Goal: Task Accomplishment & Management: Complete application form

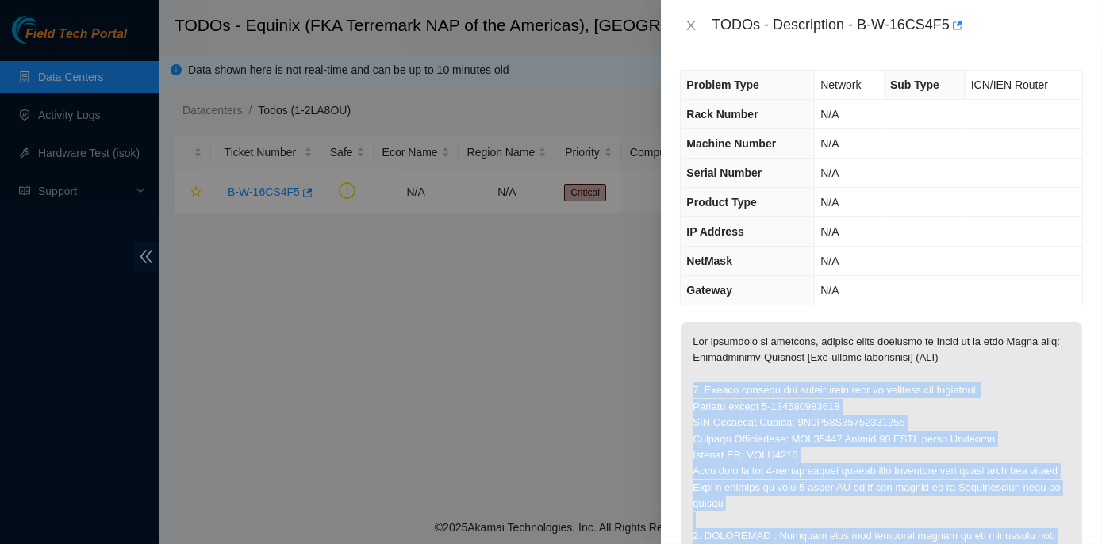
scroll to position [216, 0]
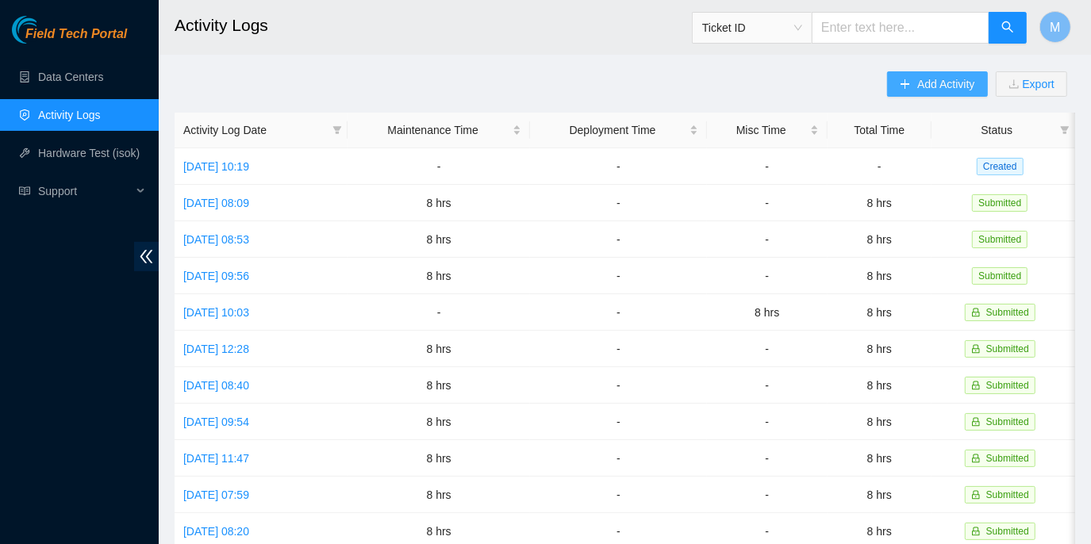
click at [940, 75] on span "Add Activity" at bounding box center [945, 83] width 57 height 17
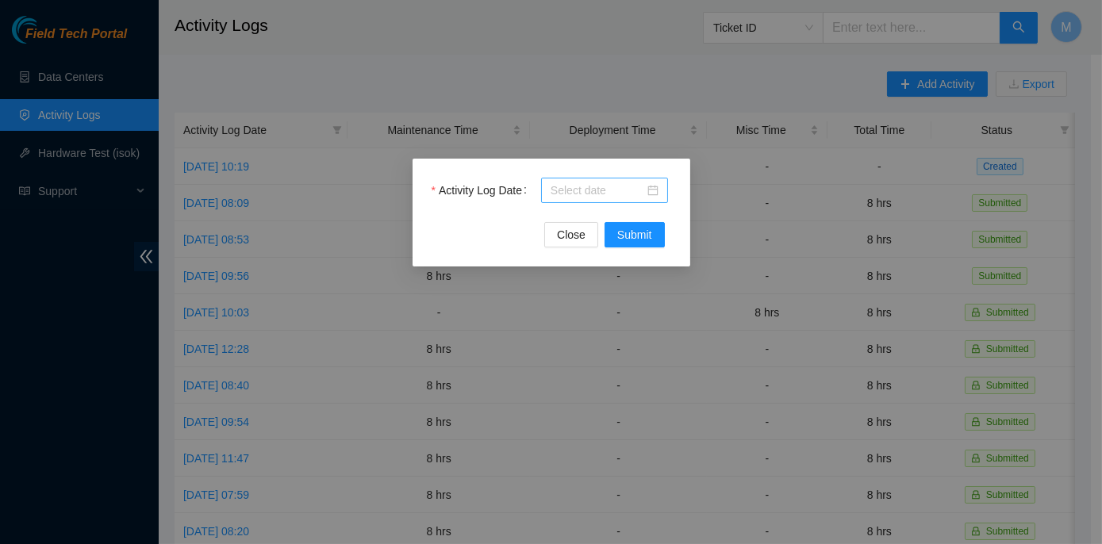
click at [585, 192] on input "Activity Log Date" at bounding box center [597, 190] width 94 height 17
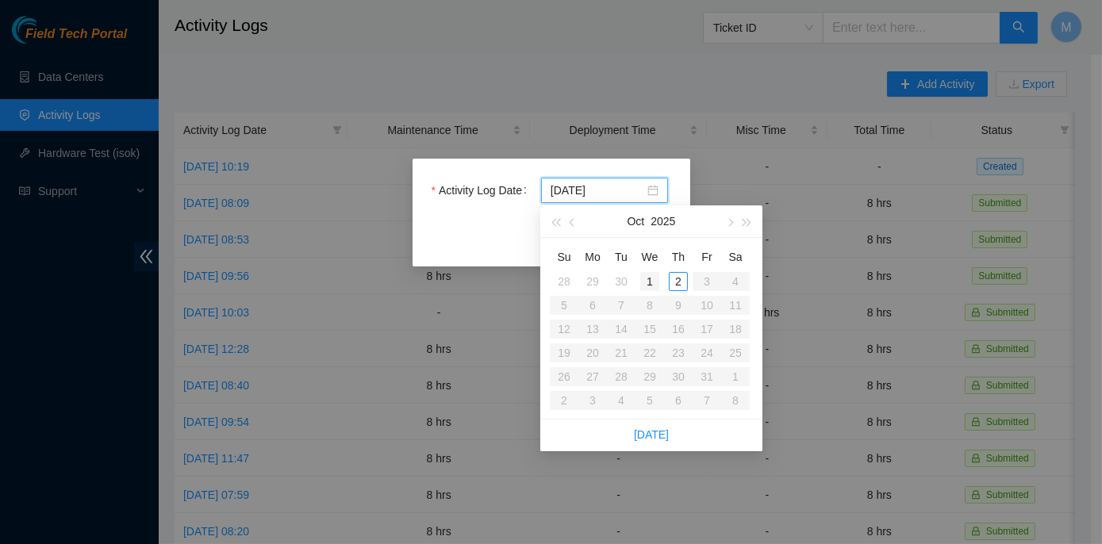
type input "[DATE]"
click at [645, 279] on div "1" at bounding box center [649, 281] width 19 height 19
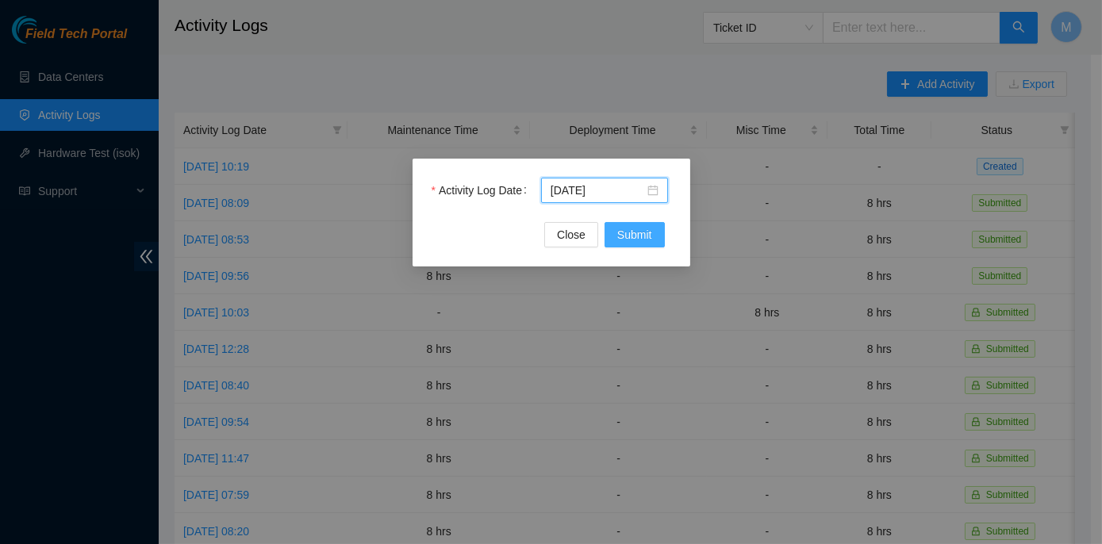
click at [630, 229] on span "Submit" at bounding box center [634, 234] width 35 height 17
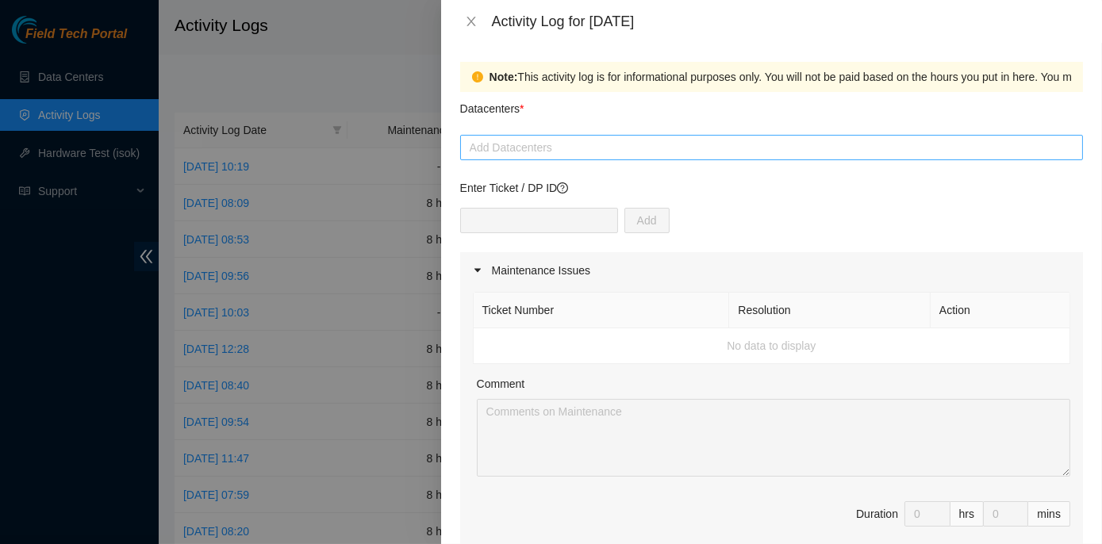
click at [539, 149] on div at bounding box center [771, 147] width 615 height 19
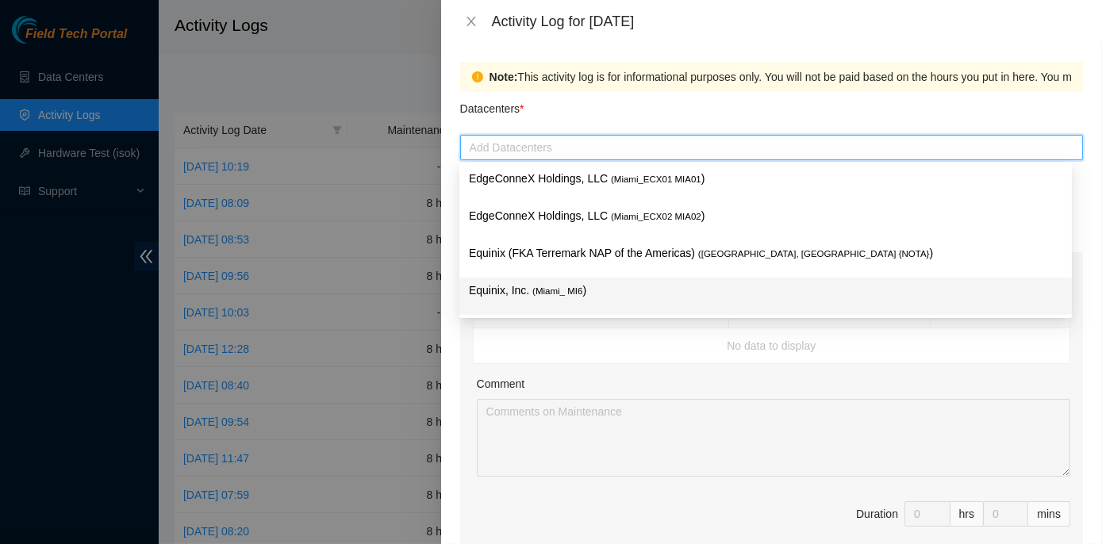
click at [547, 290] on span "( Miami_ MI6" at bounding box center [557, 291] width 50 height 10
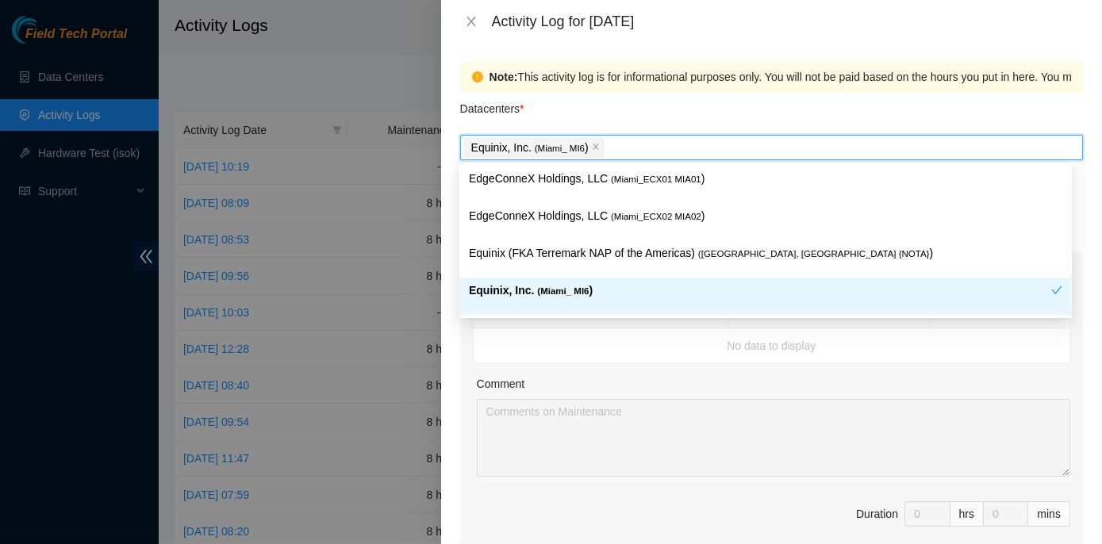
click at [547, 290] on span "( Miami_ MI6" at bounding box center [563, 291] width 52 height 10
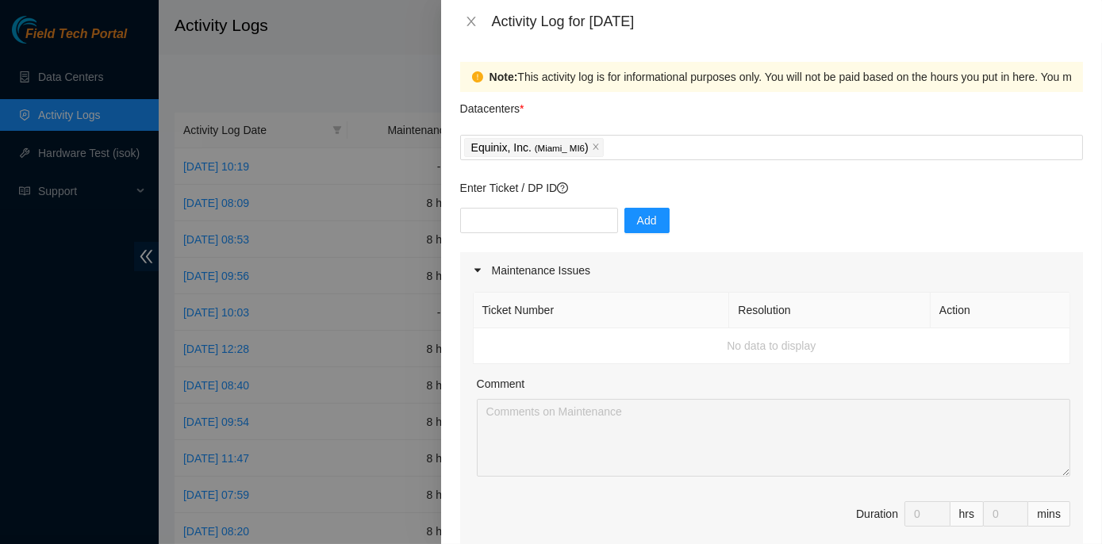
click at [630, 340] on td "No data to display" at bounding box center [772, 346] width 596 height 36
click at [522, 217] on input "text" at bounding box center [539, 220] width 158 height 25
paste input "DP84788, DP77887, DP77888, and DP77889"
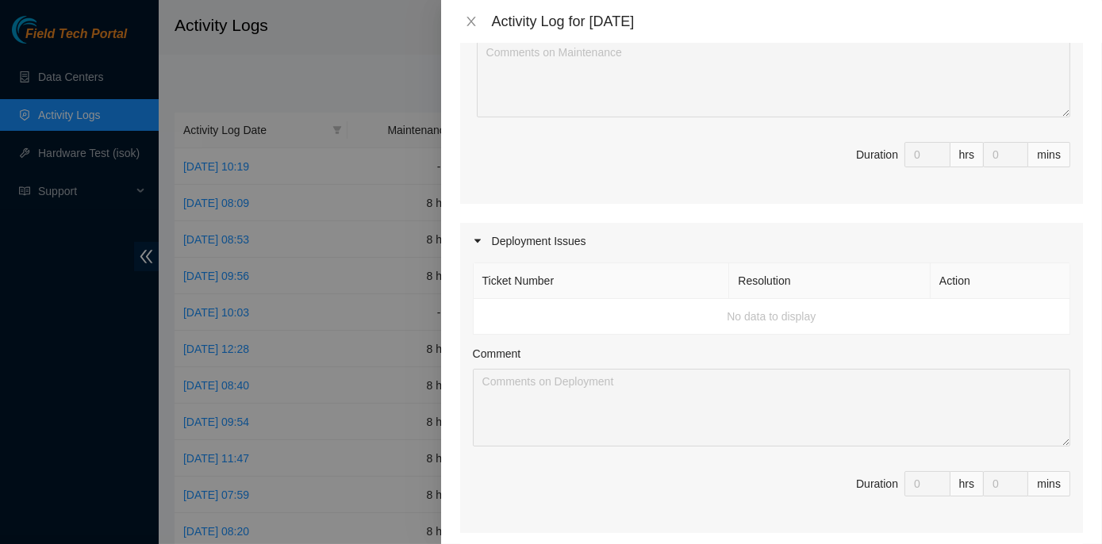
scroll to position [360, 0]
type input "DP84788, DP77887, DP77888, and DP77889"
click at [702, 311] on td "No data to display" at bounding box center [772, 316] width 596 height 36
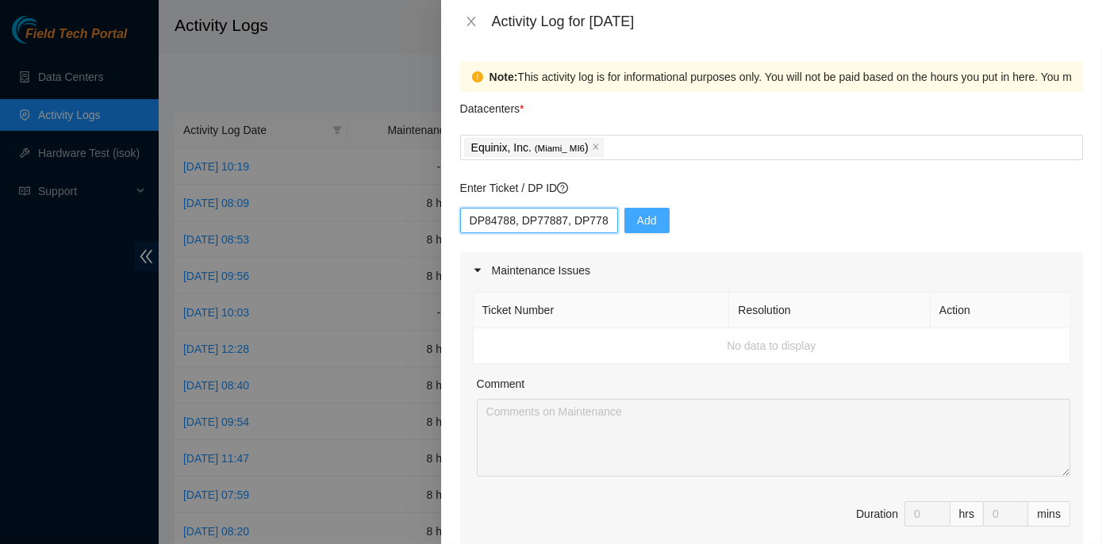
scroll to position [0, 86]
drag, startPoint x: 465, startPoint y: 220, endPoint x: 695, endPoint y: 231, distance: 230.3
click at [695, 231] on div "DP84788, DP77887, DP77888, and DP77889 Add" at bounding box center [771, 230] width 623 height 44
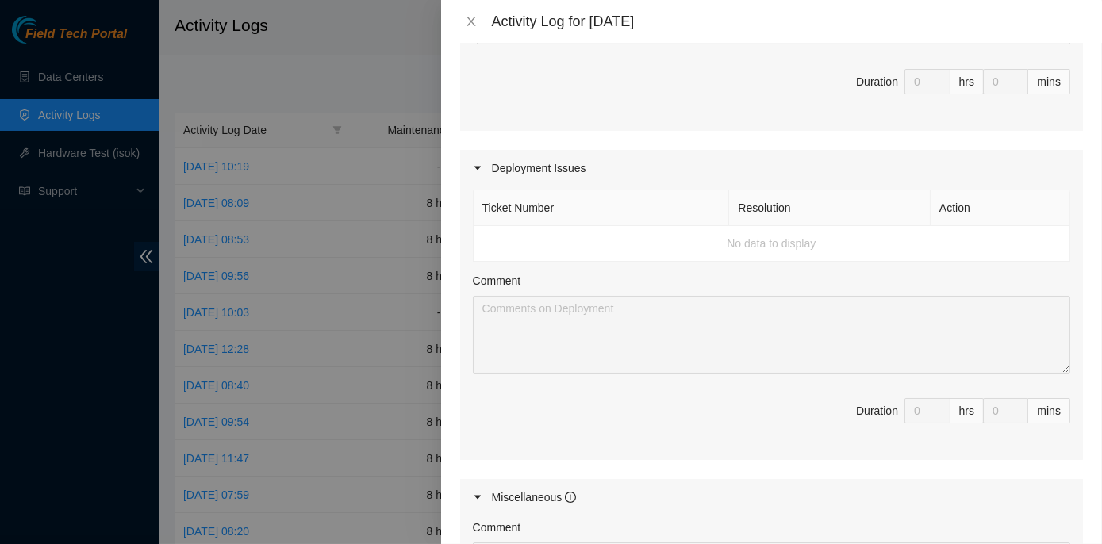
scroll to position [504, 0]
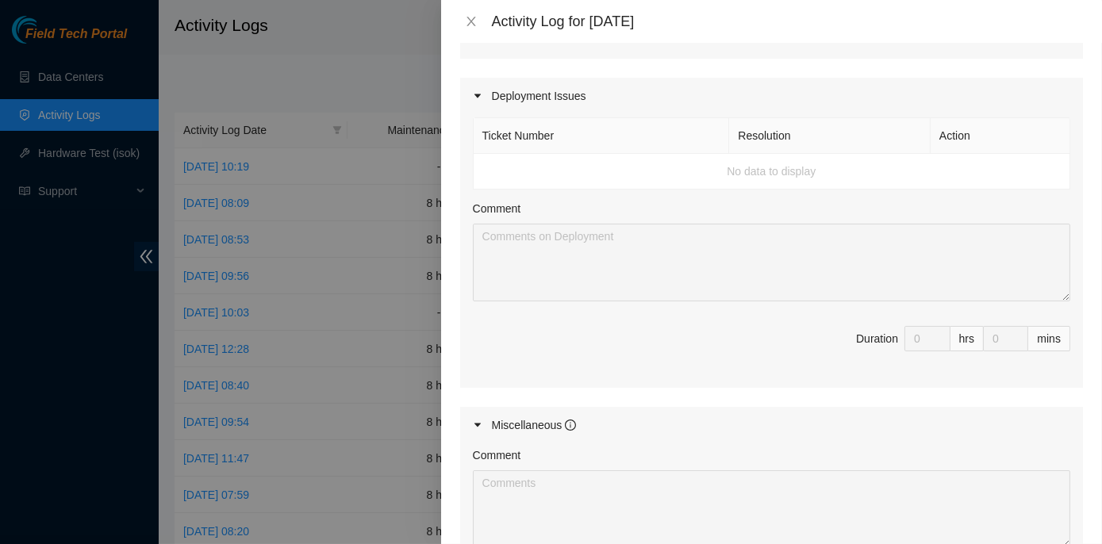
click at [613, 169] on td "No data to display" at bounding box center [772, 172] width 596 height 36
click at [481, 92] on icon "caret-right" at bounding box center [478, 96] width 10 height 10
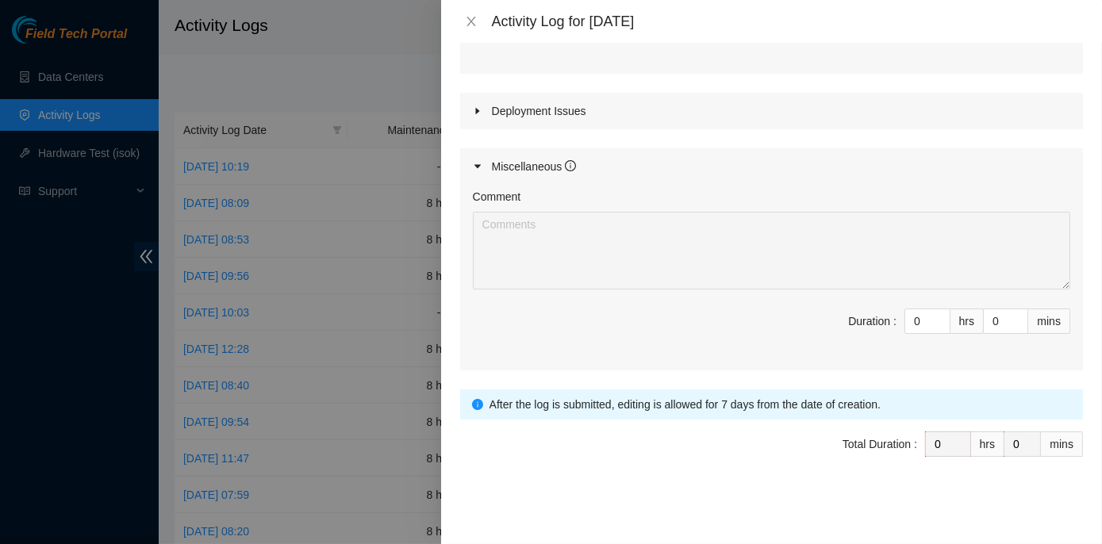
scroll to position [485, 0]
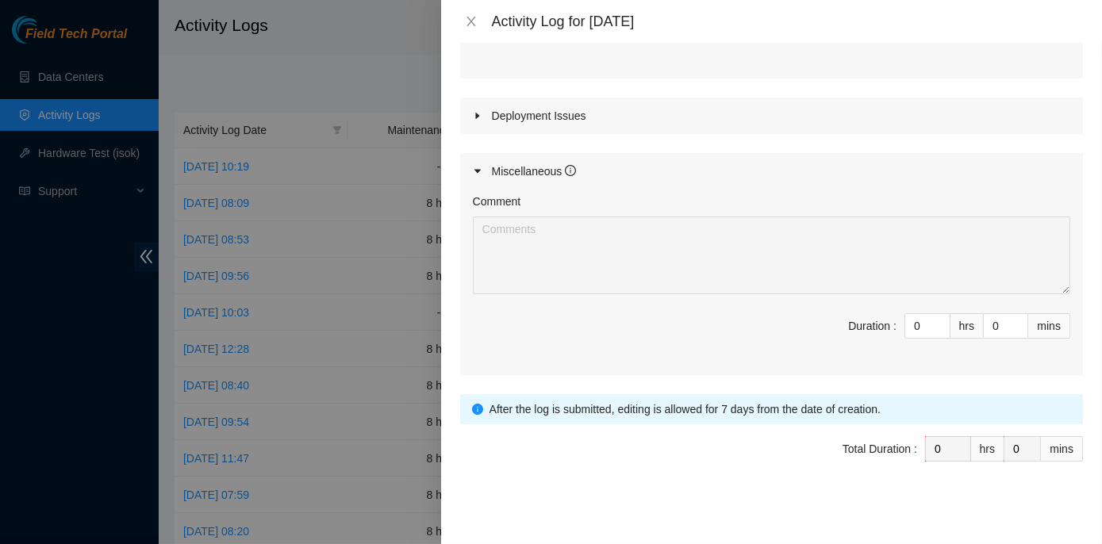
click at [482, 109] on div at bounding box center [482, 115] width 19 height 17
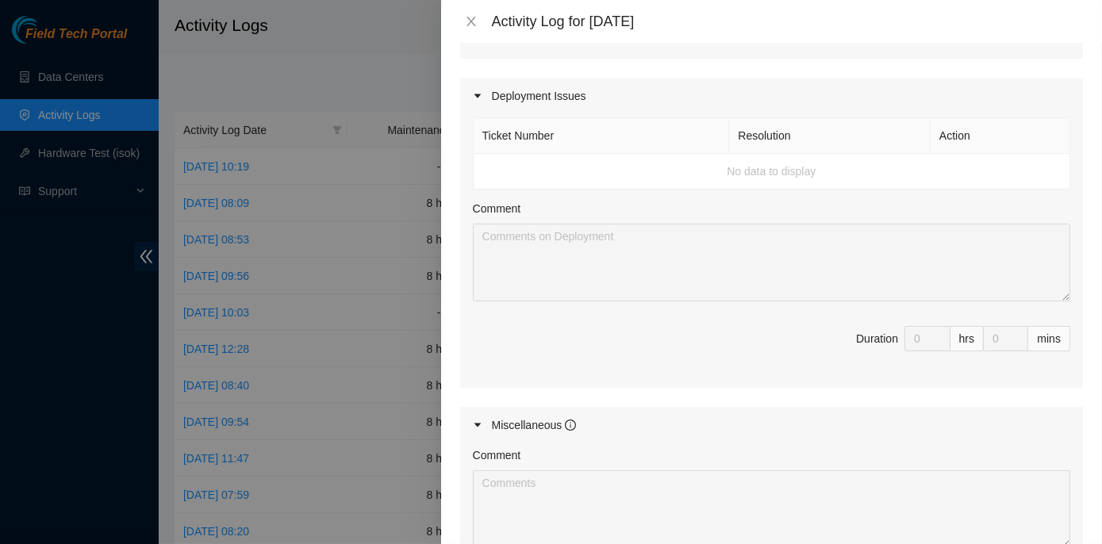
click at [499, 161] on td "No data to display" at bounding box center [772, 172] width 596 height 36
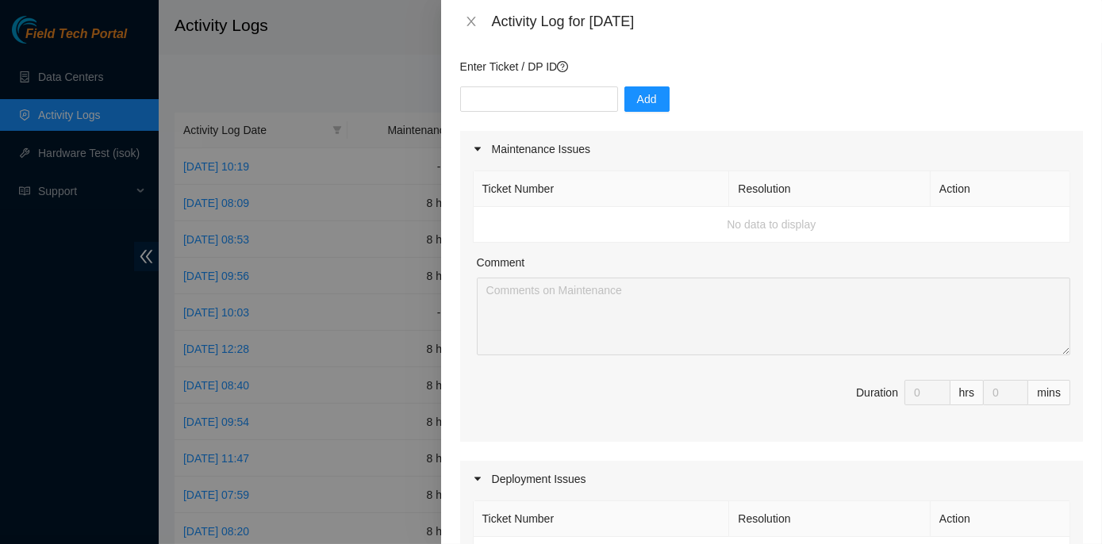
scroll to position [0, 0]
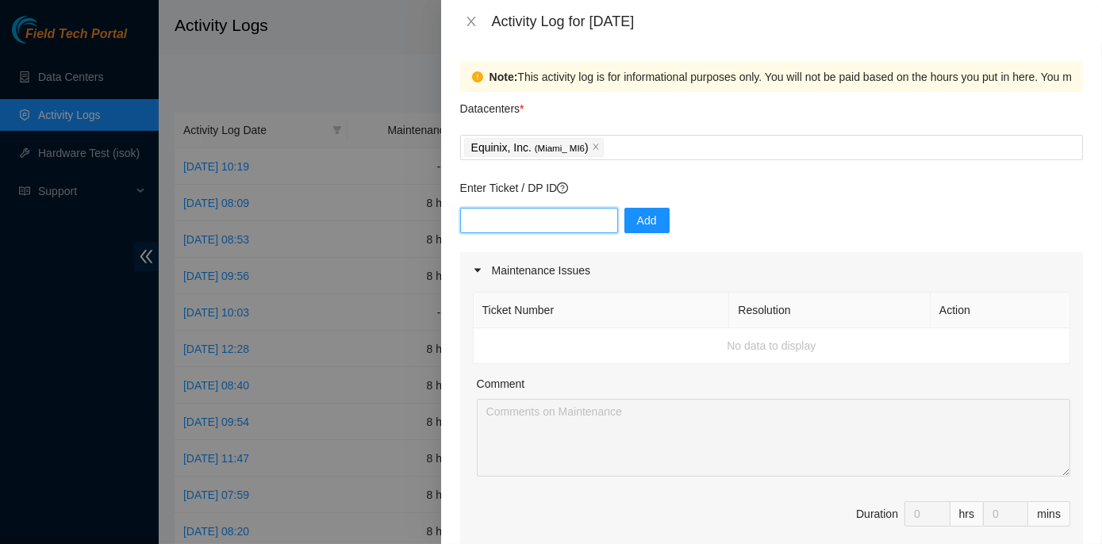
click at [511, 214] on input "text" at bounding box center [539, 220] width 158 height 25
paste input "DP84788, DP77887, DP77888, and DP77889"
drag, startPoint x: 550, startPoint y: 217, endPoint x: 526, endPoint y: 219, distance: 23.8
click at [526, 219] on input "DP84788, DP77887, DP77888, and DP77889" at bounding box center [539, 220] width 158 height 25
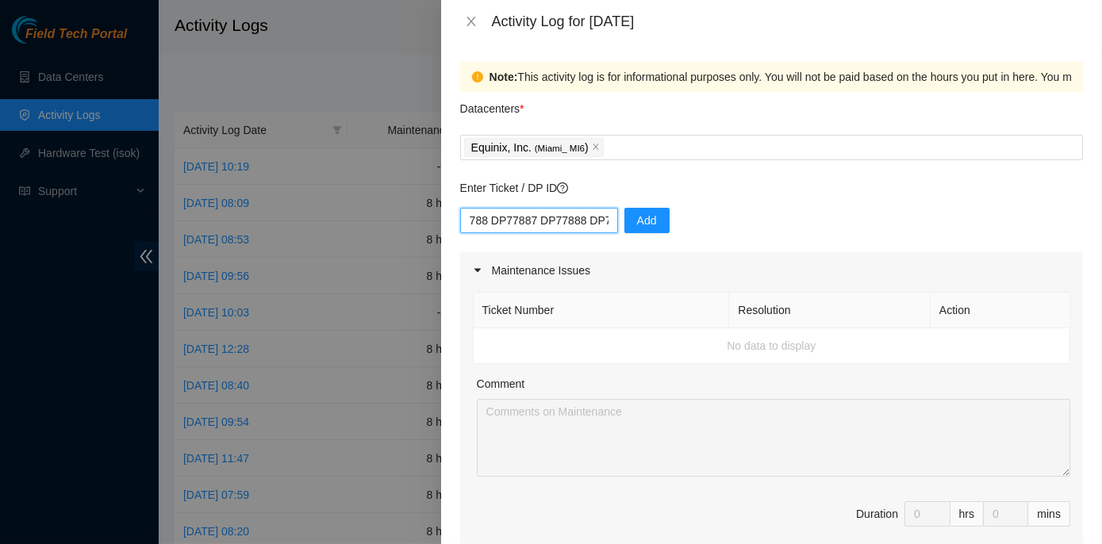
scroll to position [0, 57]
type input "DP84788 DP77887 DP77888 DP77889"
click at [643, 213] on span "Add" at bounding box center [647, 220] width 20 height 17
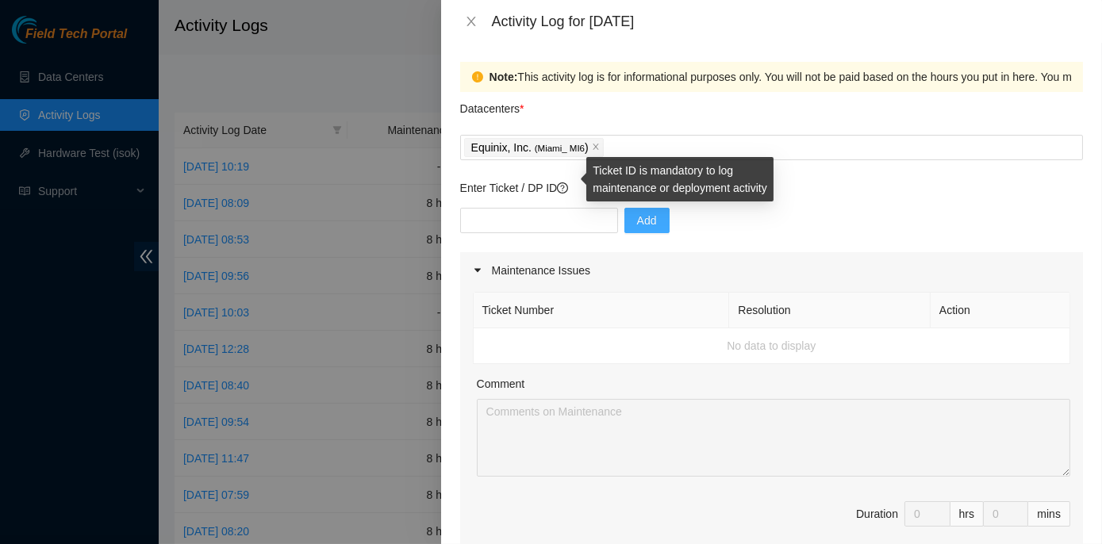
click at [568, 186] on icon "question-circle" at bounding box center [562, 187] width 11 height 11
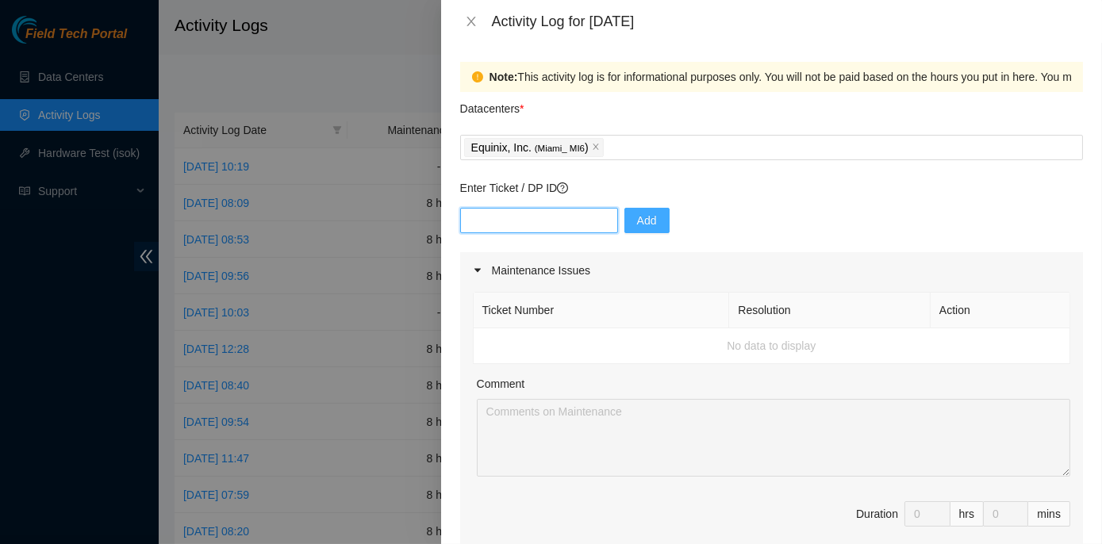
paste input "DP84788, DP77887, DP77888, and DP77889"
drag, startPoint x: 553, startPoint y: 217, endPoint x: 443, endPoint y: 231, distance: 110.3
click at [443, 231] on div "Note: This activity log is for informational purposes only. You will not be pai…" at bounding box center [771, 293] width 661 height 501
type input "DP77889"
click at [637, 213] on span "Add" at bounding box center [647, 220] width 20 height 17
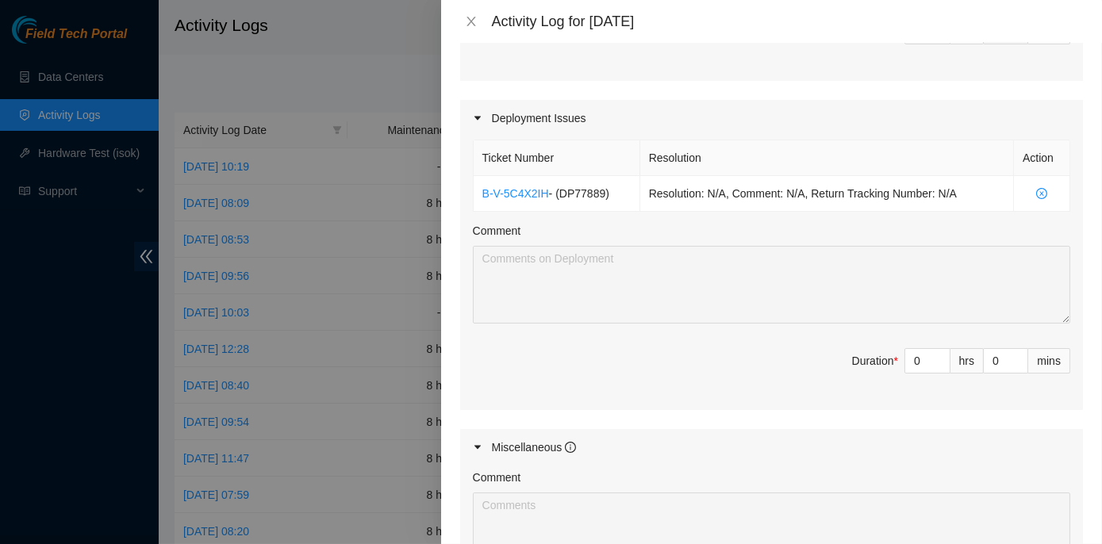
scroll to position [504, 0]
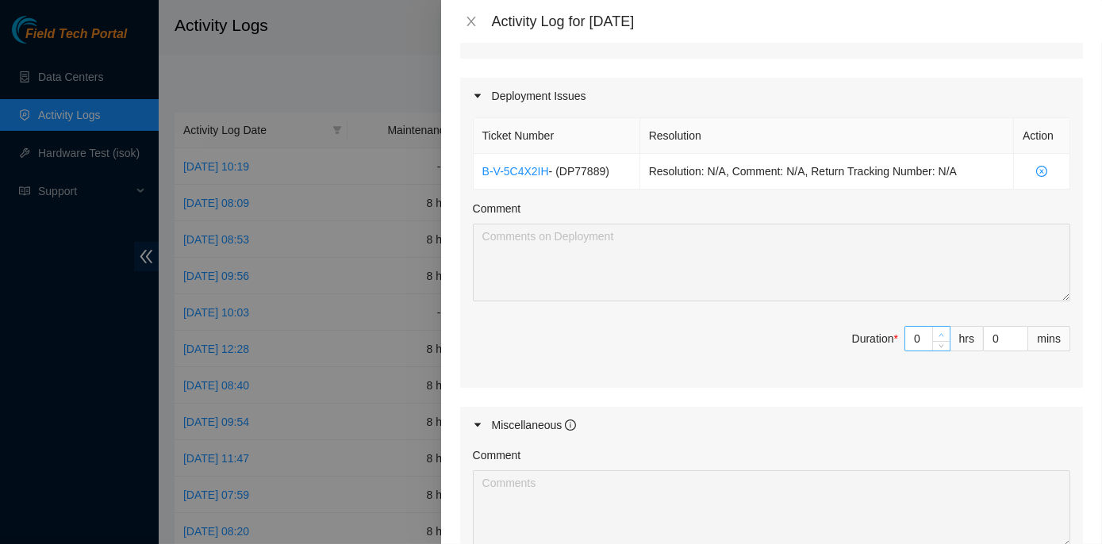
type input "1"
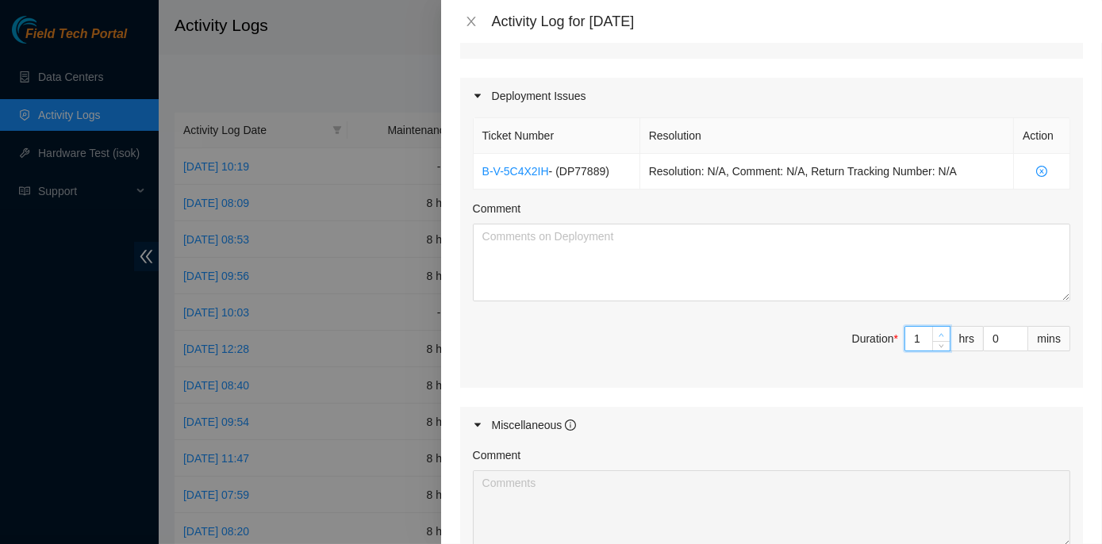
click at [932, 336] on span "Increase Value" at bounding box center [940, 334] width 17 height 14
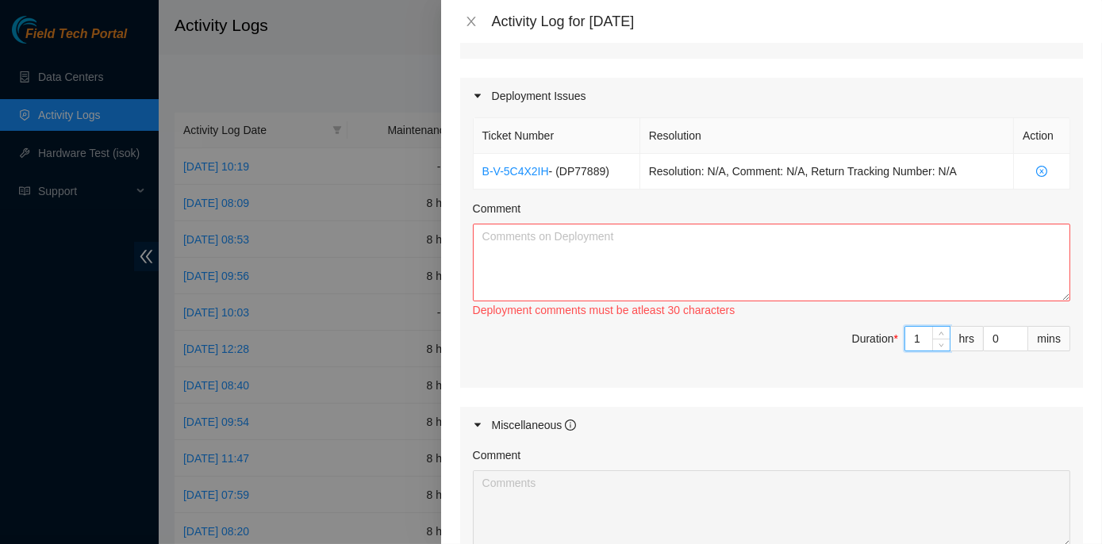
drag, startPoint x: 919, startPoint y: 336, endPoint x: 886, endPoint y: 330, distance: 33.1
click at [888, 334] on span "Duration * 1 hrs 0 mins" at bounding box center [771, 348] width 597 height 44
type input "8"
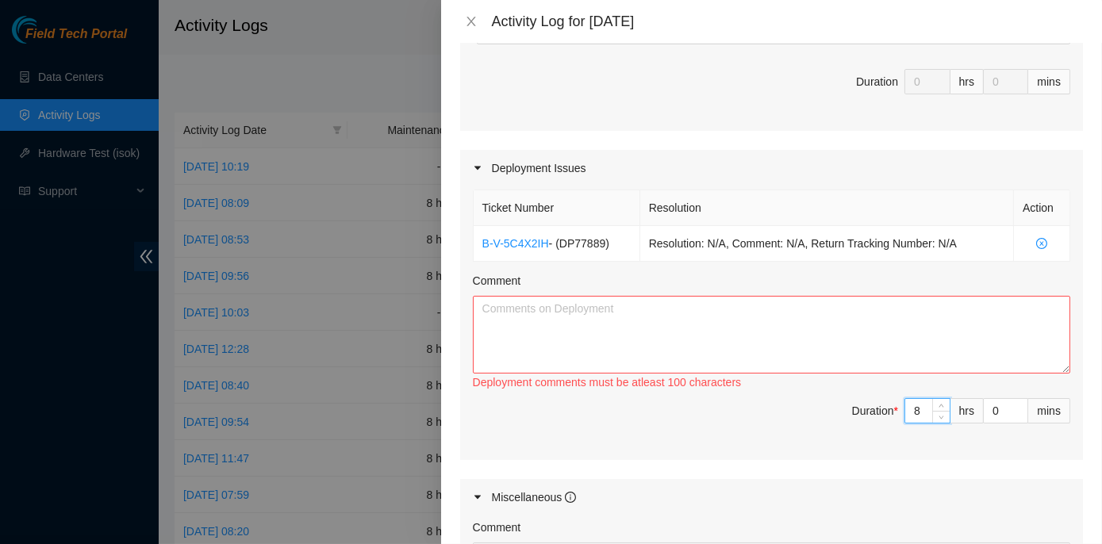
type input "8"
paste textarea "Adjusted racks MI6.0104, MI6.0105, MI6.0106, and MI6.0109 to 32 inches, put 48 …"
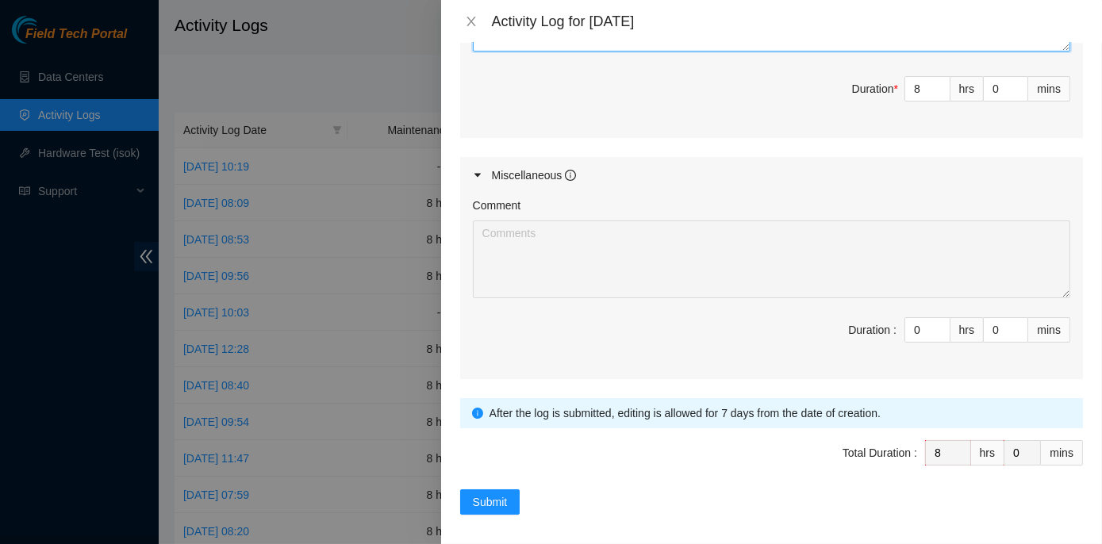
scroll to position [758, 0]
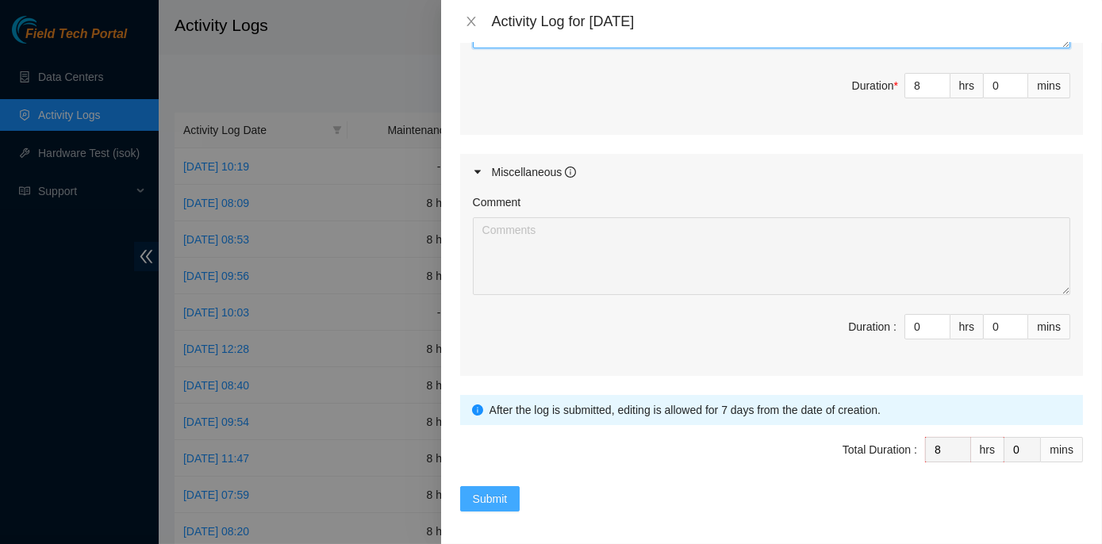
type textarea "Adjusted racks MI6.0104, MI6.0105, MI6.0106, and MI6.0109 to 32 inches, put 48 …"
click at [473, 490] on span "Submit" at bounding box center [490, 498] width 35 height 17
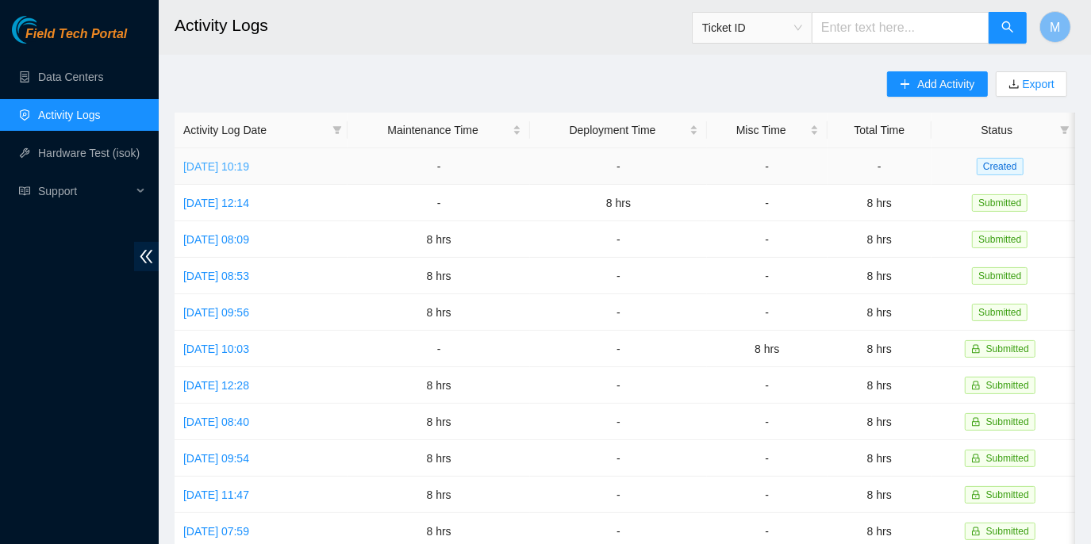
click at [243, 162] on link "[DATE] 10:19" at bounding box center [216, 166] width 66 height 13
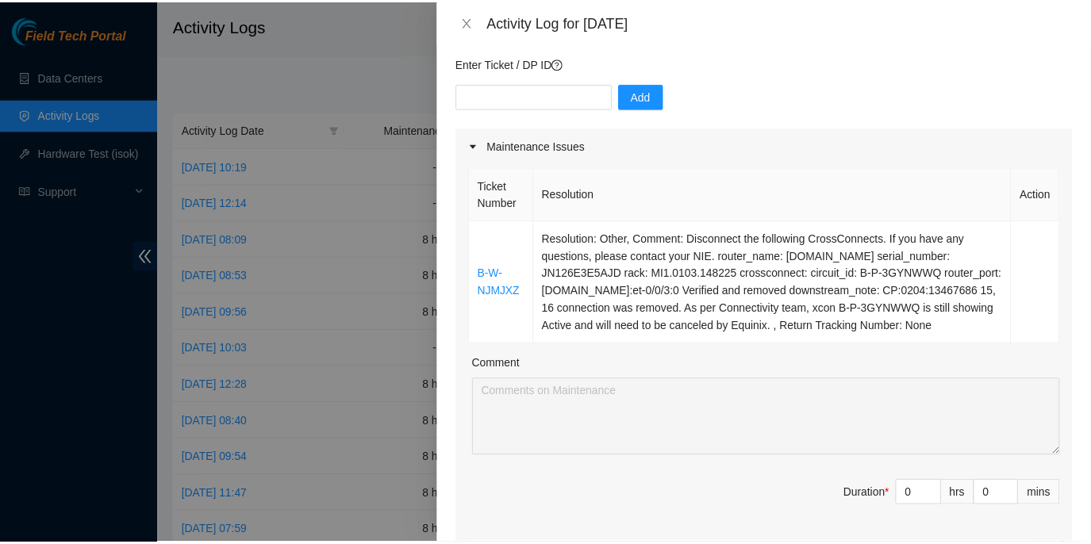
scroll to position [144, 0]
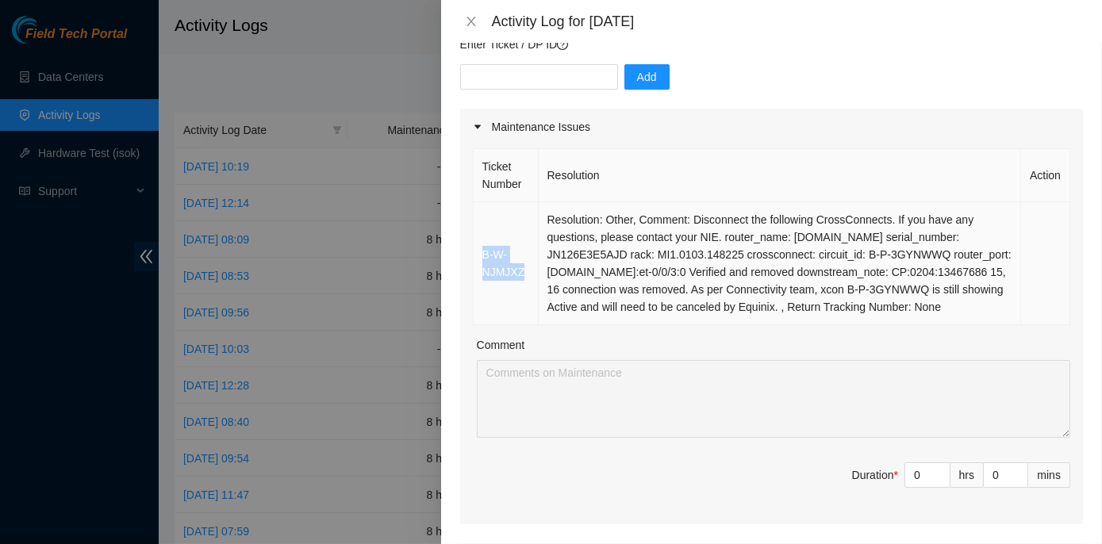
drag, startPoint x: 523, startPoint y: 279, endPoint x: 484, endPoint y: 266, distance: 41.1
click at [484, 266] on td "B-W-NJMJXZ" at bounding box center [506, 263] width 65 height 123
copy link "B-W-NJMJXZ"
click at [470, 23] on icon "close" at bounding box center [471, 21] width 13 height 13
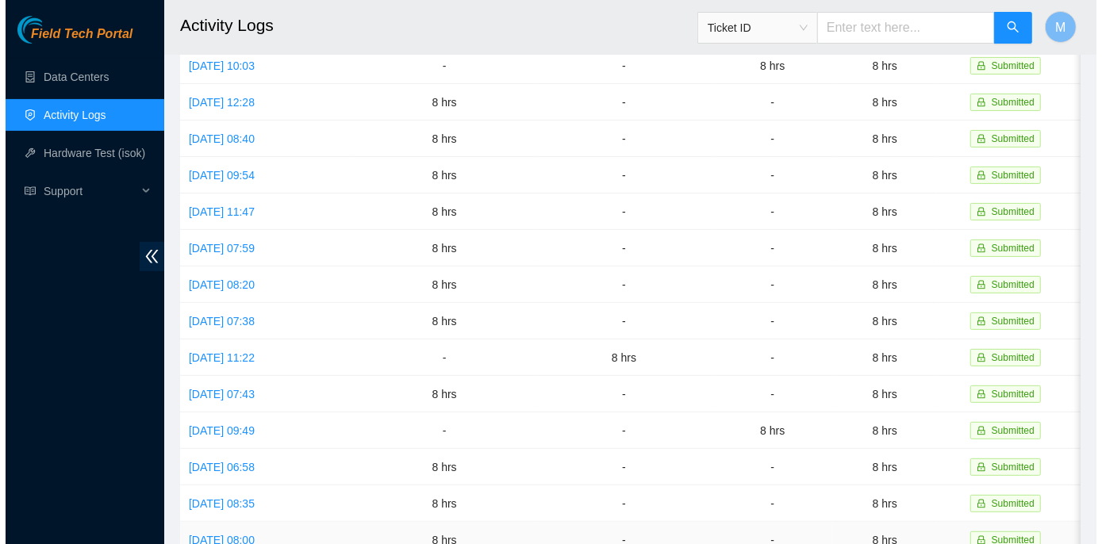
scroll to position [283, 0]
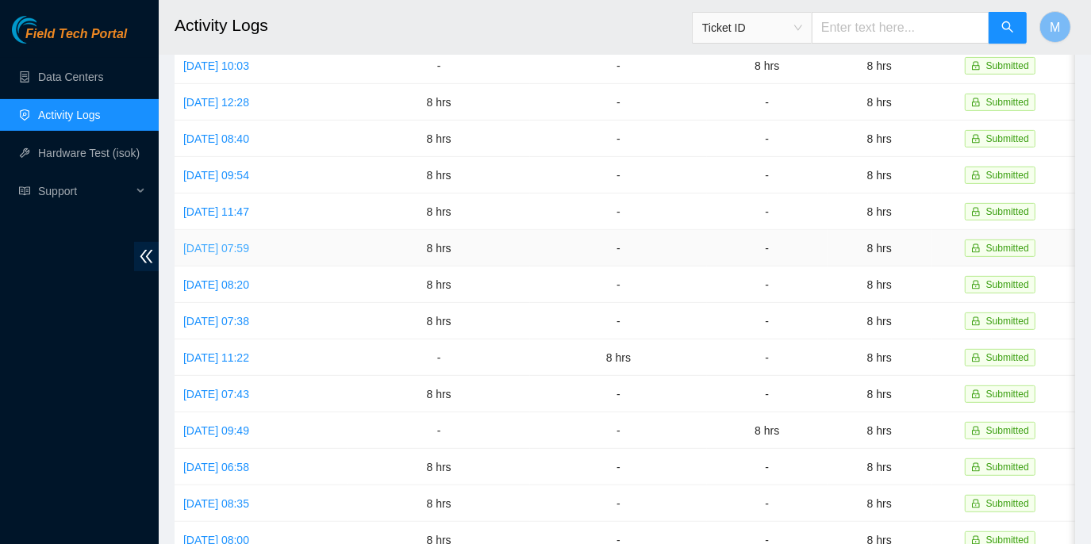
click at [249, 246] on link "[DATE] 07:59" at bounding box center [216, 248] width 66 height 13
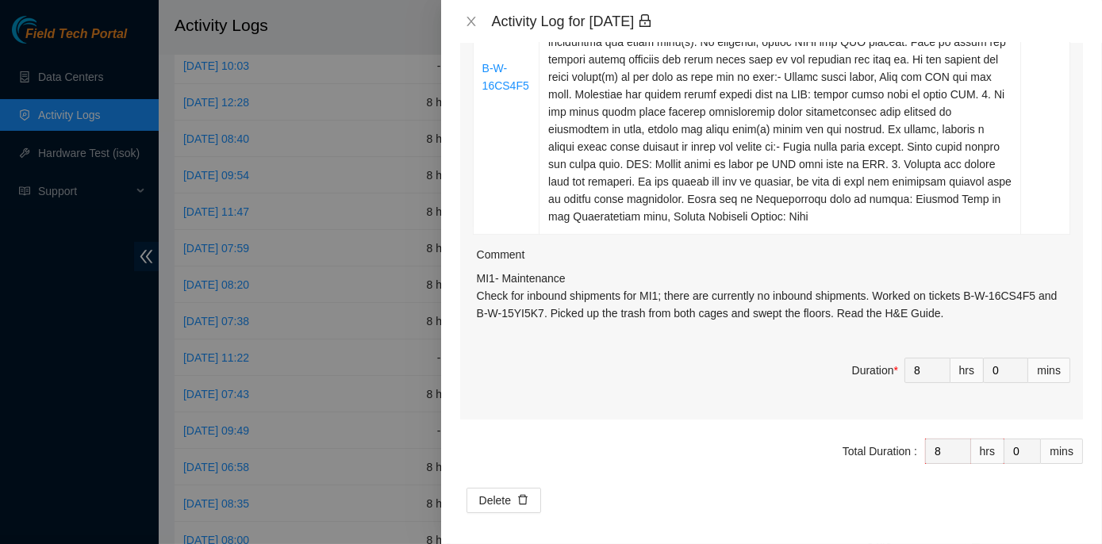
scroll to position [675, 0]
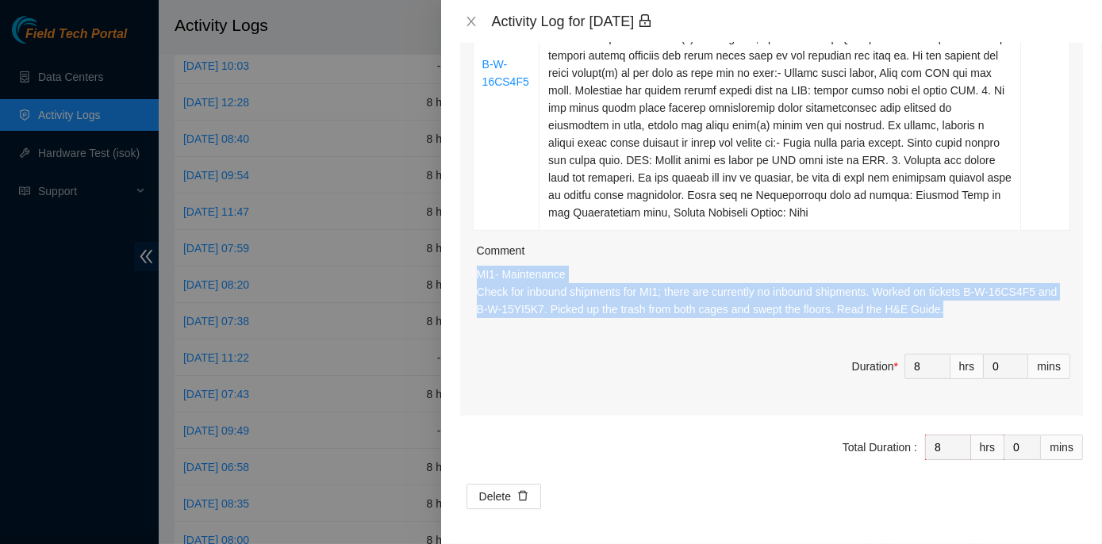
drag, startPoint x: 480, startPoint y: 268, endPoint x: 939, endPoint y: 313, distance: 461.4
click at [939, 313] on div "Ticket Number Resolution Action B-W-15YI5K7 B-W-16CS4F5 Comment MI1- Maintenanc…" at bounding box center [771, 15] width 623 height 802
copy p "MI1- Maintenance Check for inbound shipments for MI1; there are currently no in…"
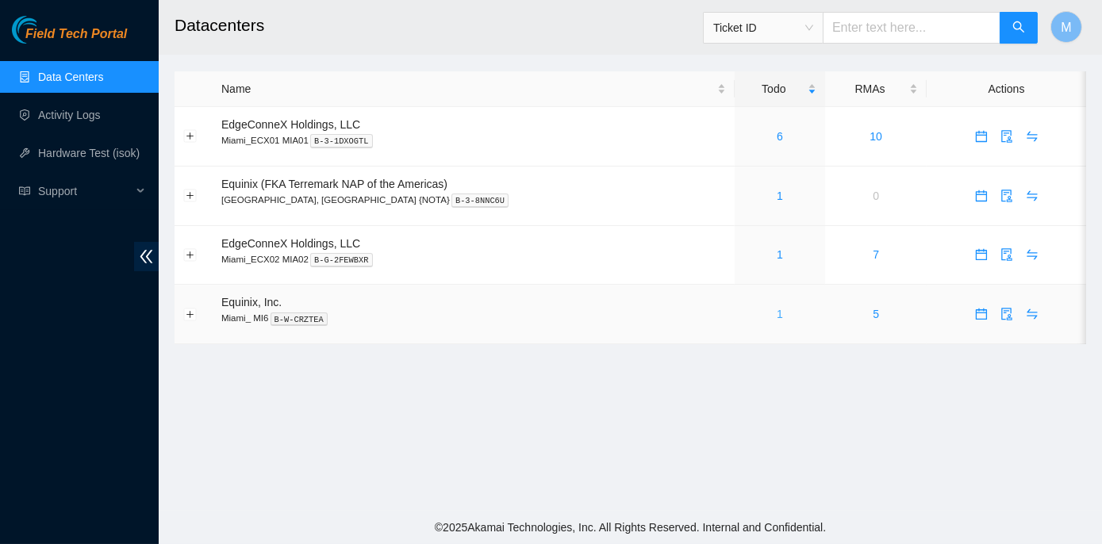
click at [777, 313] on link "1" at bounding box center [780, 314] width 6 height 13
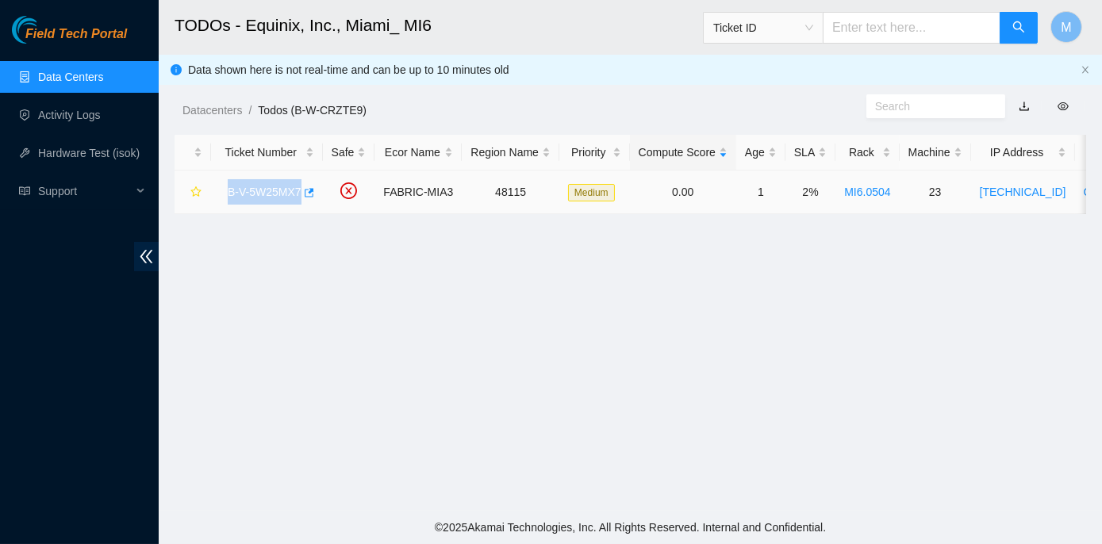
drag, startPoint x: 226, startPoint y: 188, endPoint x: 298, endPoint y: 190, distance: 72.2
click at [298, 190] on div "B-V-5W25MX7" at bounding box center [267, 191] width 94 height 25
copy link "B-V-5W25MX7"
click at [424, 353] on main "TODOs - Equinix, Inc., Miami_ MI6 Ticket ID M Data shown here is not real-time …" at bounding box center [630, 255] width 943 height 511
